Goal: Information Seeking & Learning: Learn about a topic

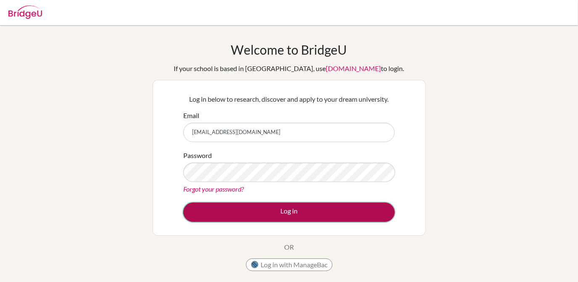
click at [250, 213] on button "Log in" at bounding box center [288, 211] width 211 height 19
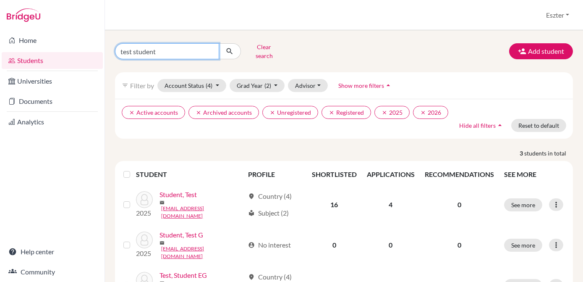
click at [210, 49] on input "test student" at bounding box center [167, 51] width 104 height 16
click at [177, 48] on input "Find student by name..." at bounding box center [167, 51] width 104 height 16
type input "[PERSON_NAME]"
click at [235, 49] on button "submit" at bounding box center [230, 51] width 22 height 16
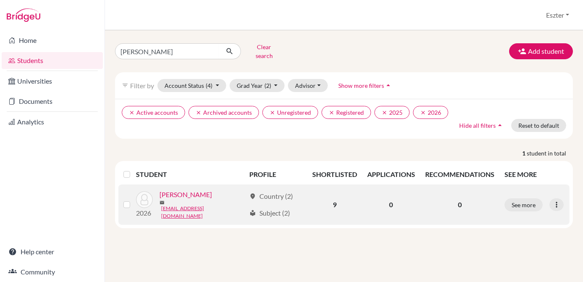
click at [182, 189] on link "[PERSON_NAME]" at bounding box center [186, 194] width 53 height 10
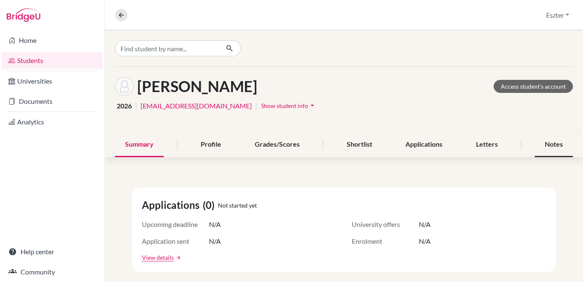
click at [548, 140] on div "Notes" at bounding box center [554, 144] width 38 height 25
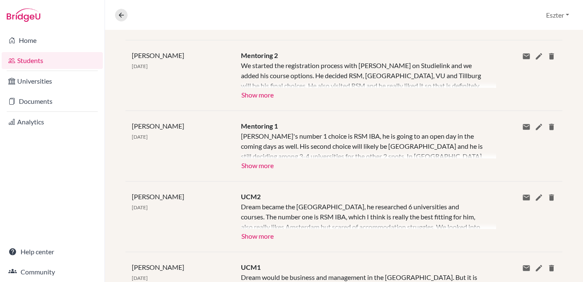
scroll to position [175, 0]
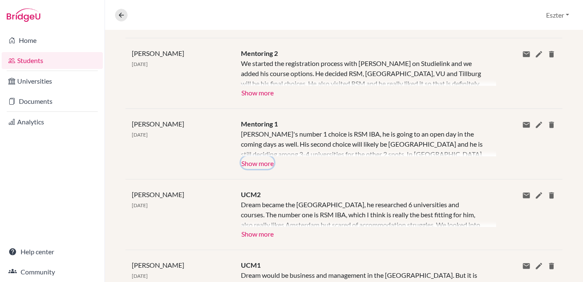
click at [264, 162] on button "Show more" at bounding box center [257, 162] width 33 height 13
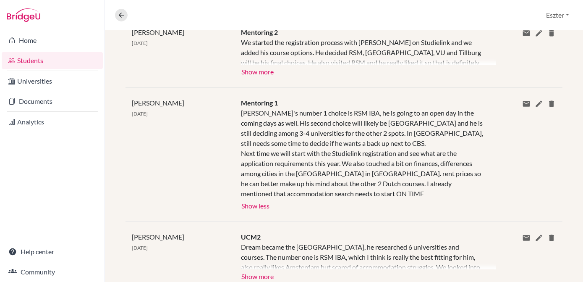
scroll to position [196, 0]
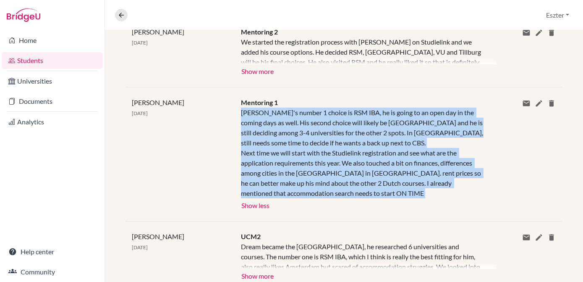
drag, startPoint x: 240, startPoint y: 111, endPoint x: 342, endPoint y: 197, distance: 133.2
click at [342, 197] on div "Mentoring 1 [PERSON_NAME]'s number 1 choice is RSM IBA, he is going to an open …" at bounding box center [362, 153] width 255 height 113
copy div "[PERSON_NAME]'s number 1 choice is RSM IBA, he is going to an open day in the c…"
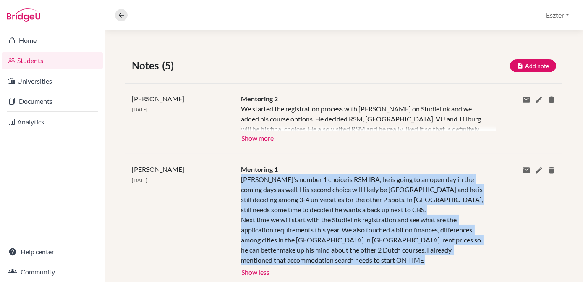
scroll to position [129, 0]
click at [247, 137] on button "Show more" at bounding box center [257, 137] width 33 height 13
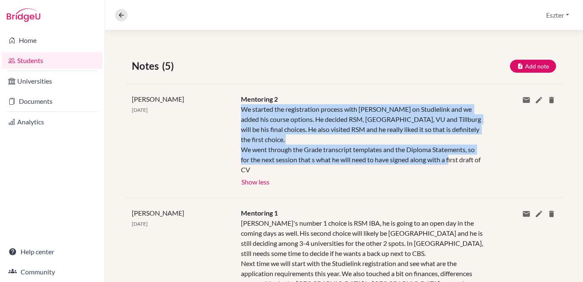
drag, startPoint x: 241, startPoint y: 108, endPoint x: 261, endPoint y: 167, distance: 62.6
click at [261, 167] on div "We started the registration process with [PERSON_NAME] on Studielink and we add…" at bounding box center [362, 139] width 242 height 71
copy div "We started the registration process with [PERSON_NAME] on Studielink and we add…"
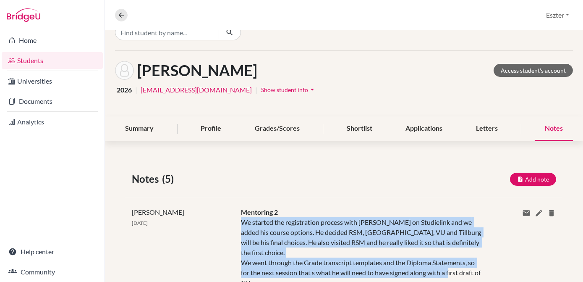
scroll to position [0, 0]
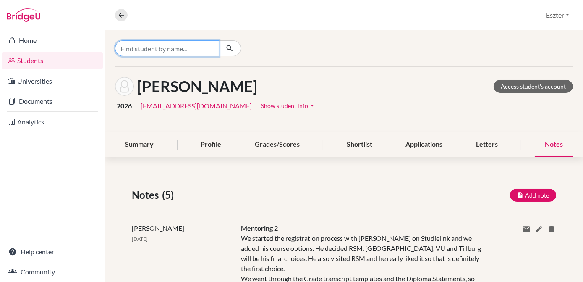
click at [194, 49] on input "Find student by name..." at bounding box center [167, 48] width 104 height 16
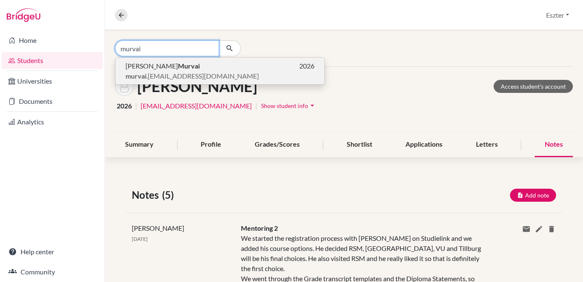
type input "murvai"
click at [170, 68] on p "[PERSON_NAME] 2026" at bounding box center [220, 66] width 189 height 10
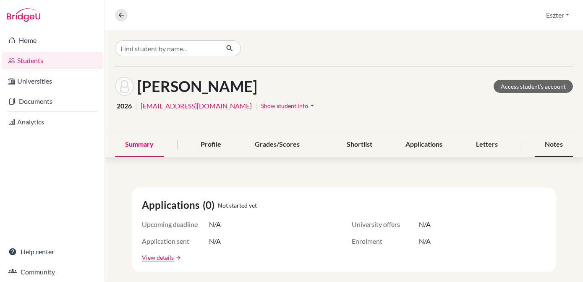
click at [547, 147] on div "Notes" at bounding box center [554, 144] width 38 height 25
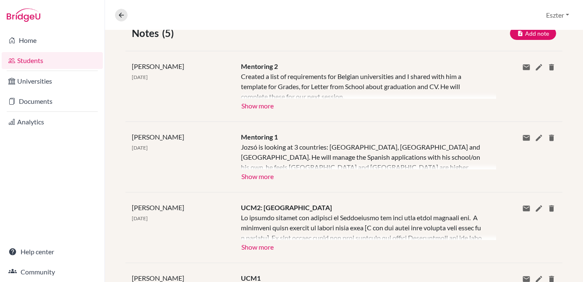
scroll to position [167, 0]
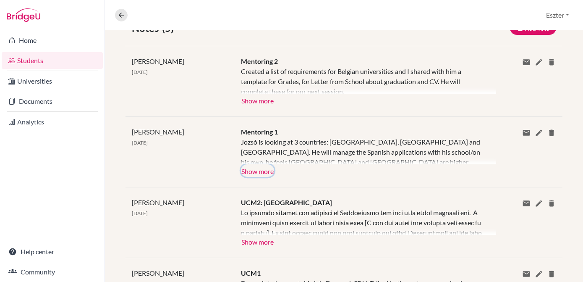
click at [247, 171] on button "Show more" at bounding box center [257, 170] width 33 height 13
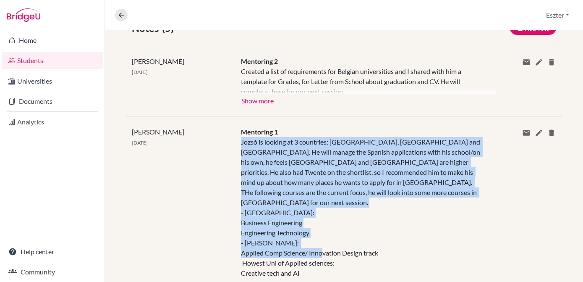
drag, startPoint x: 241, startPoint y: 140, endPoint x: 340, endPoint y: 266, distance: 160.3
click at [340, 266] on div "Jozsó is looking at 3 countries: [GEOGRAPHIC_DATA], [GEOGRAPHIC_DATA] and [GEOG…" at bounding box center [362, 248] width 242 height 222
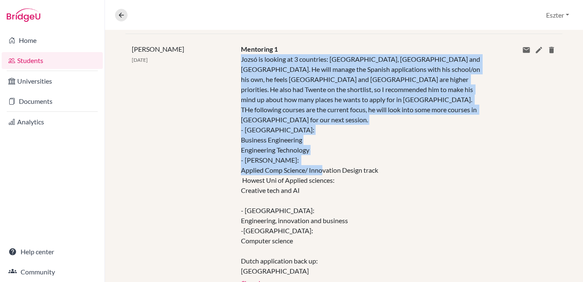
scroll to position [251, 0]
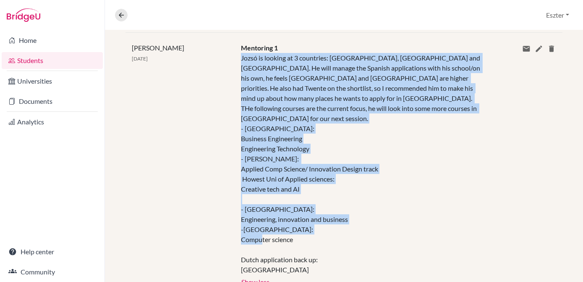
drag, startPoint x: 340, startPoint y: 266, endPoint x: 305, endPoint y: 260, distance: 35.4
click at [305, 260] on div "Jozsó is looking at 3 countries: [GEOGRAPHIC_DATA], [GEOGRAPHIC_DATA] and [GEOG…" at bounding box center [362, 164] width 242 height 222
copy div "Jozsó is looking at 3 countries: [GEOGRAPHIC_DATA], [GEOGRAPHIC_DATA] and [GEOG…"
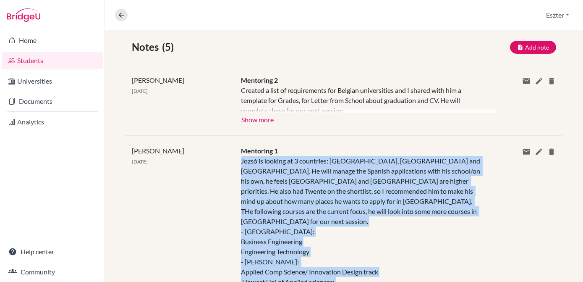
scroll to position [147, 0]
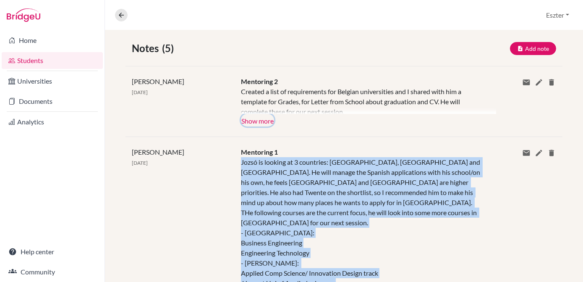
click at [254, 118] on button "Show more" at bounding box center [257, 120] width 33 height 13
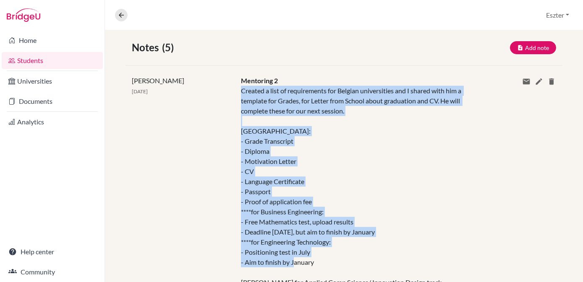
drag, startPoint x: 239, startPoint y: 91, endPoint x: 332, endPoint y: 260, distance: 193.1
click at [332, 260] on div "Created a list of requirements for Belgian universities and I shared with him a…" at bounding box center [362, 262] width 242 height 353
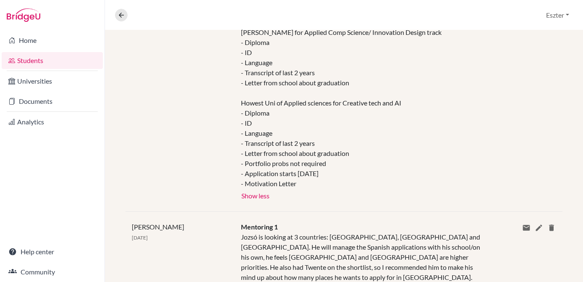
scroll to position [399, 0]
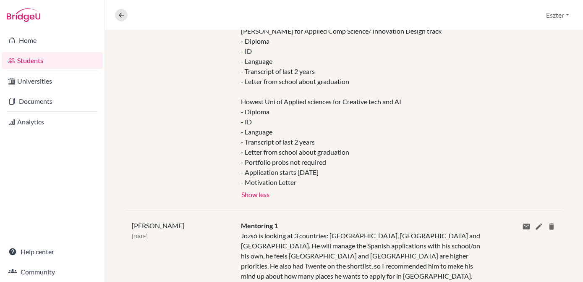
drag, startPoint x: 332, startPoint y: 260, endPoint x: 298, endPoint y: 184, distance: 83.9
click at [298, 184] on div "Created a list of requirements for Belgian universities and I shared with him a…" at bounding box center [362, 10] width 242 height 353
copy div "Created a list of requirements for Belgian universities and I shared with him a…"
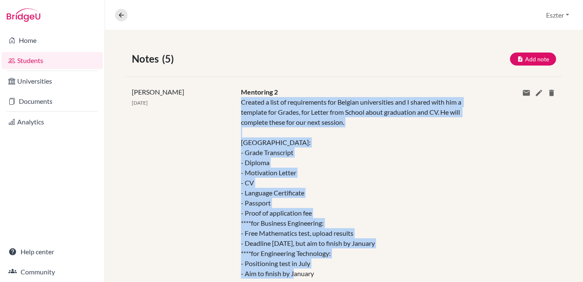
scroll to position [0, 0]
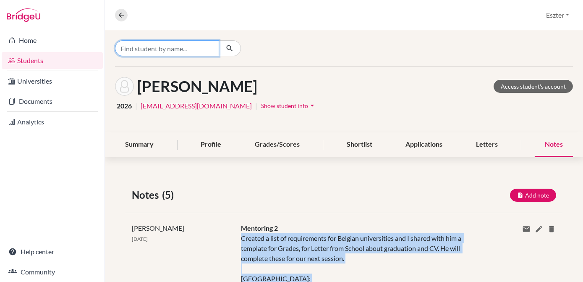
click at [192, 51] on input "Find student by name..." at bounding box center [167, 48] width 104 height 16
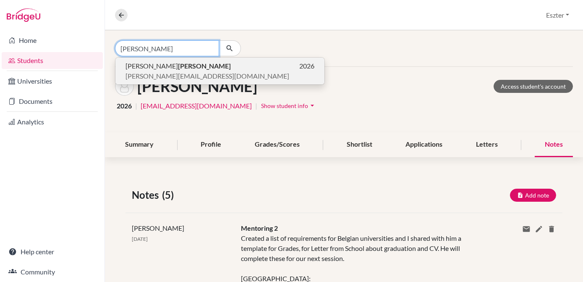
type input "[PERSON_NAME]"
click at [178, 67] on p "[PERSON_NAME] 2026" at bounding box center [220, 66] width 189 height 10
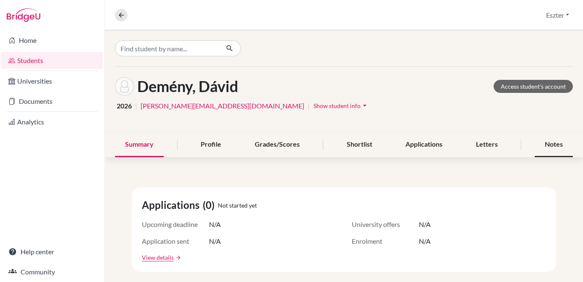
click at [547, 144] on div "Notes" at bounding box center [554, 144] width 38 height 25
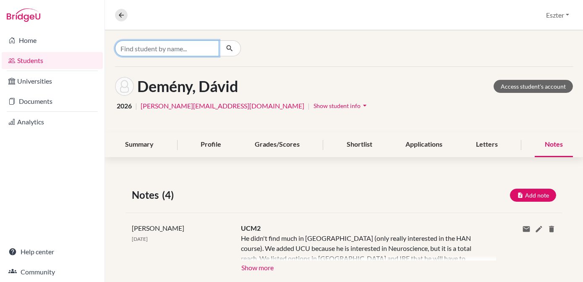
click at [206, 44] on input "Find student by name..." at bounding box center [167, 48] width 104 height 16
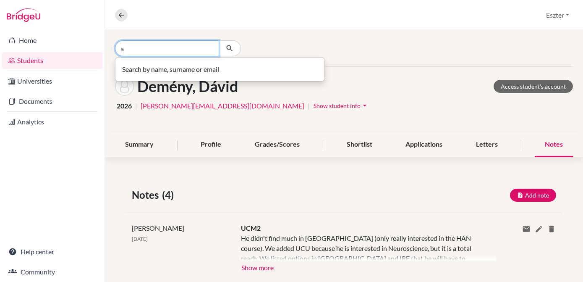
click at [206, 44] on input "a" at bounding box center [167, 48] width 104 height 16
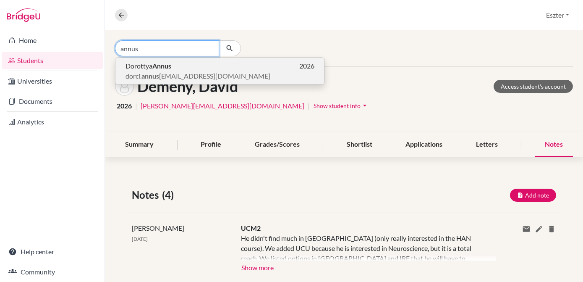
type input "annus"
click at [163, 73] on span "dorci. annus [EMAIL_ADDRESS][DOMAIN_NAME]" at bounding box center [198, 76] width 145 height 10
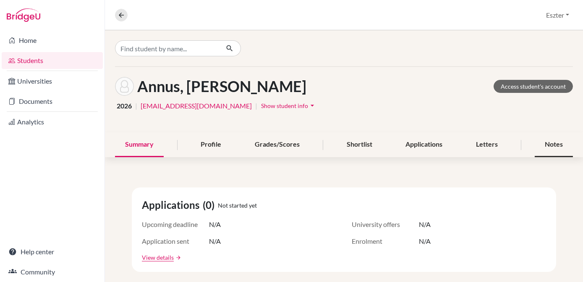
click at [544, 148] on div "Notes" at bounding box center [554, 144] width 38 height 25
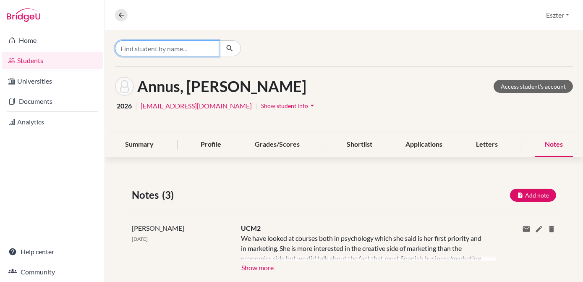
click at [179, 51] on input "Find student by name..." at bounding box center [167, 48] width 104 height 16
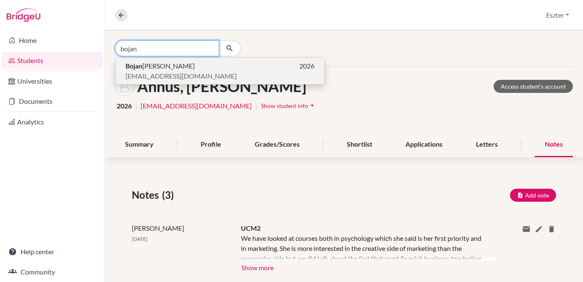
type input "bojan"
click at [165, 68] on span "[PERSON_NAME]" at bounding box center [160, 66] width 69 height 10
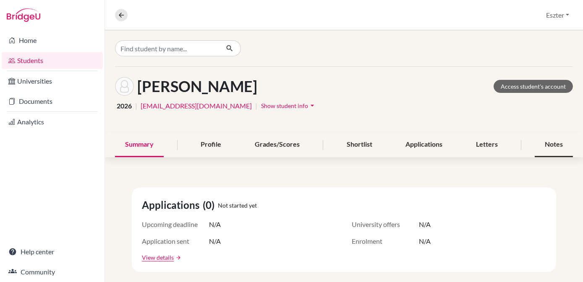
click at [549, 142] on div "Notes" at bounding box center [554, 144] width 38 height 25
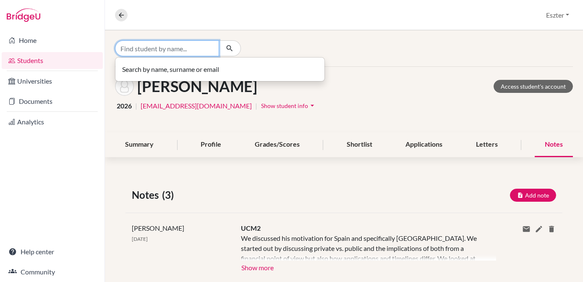
click at [212, 51] on input "Find student by name..." at bounding box center [167, 48] width 104 height 16
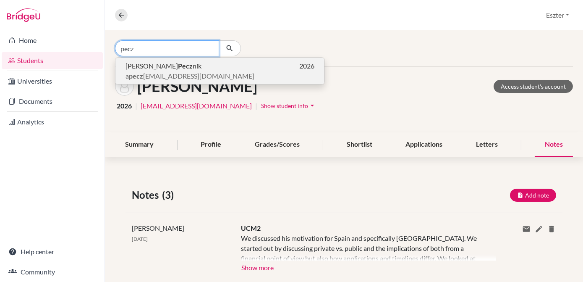
type input "pecz"
click at [179, 77] on span "a pecz [EMAIL_ADDRESS][DOMAIN_NAME]" at bounding box center [190, 76] width 129 height 10
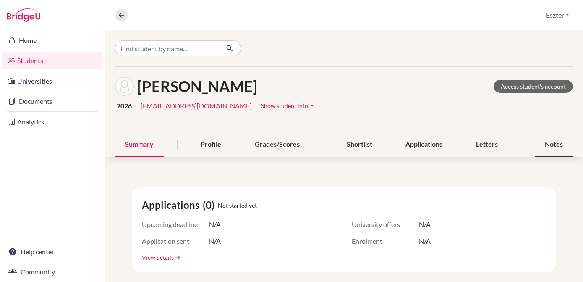
click at [550, 139] on div "Notes" at bounding box center [554, 144] width 38 height 25
